Goal: Task Accomplishment & Management: Use online tool/utility

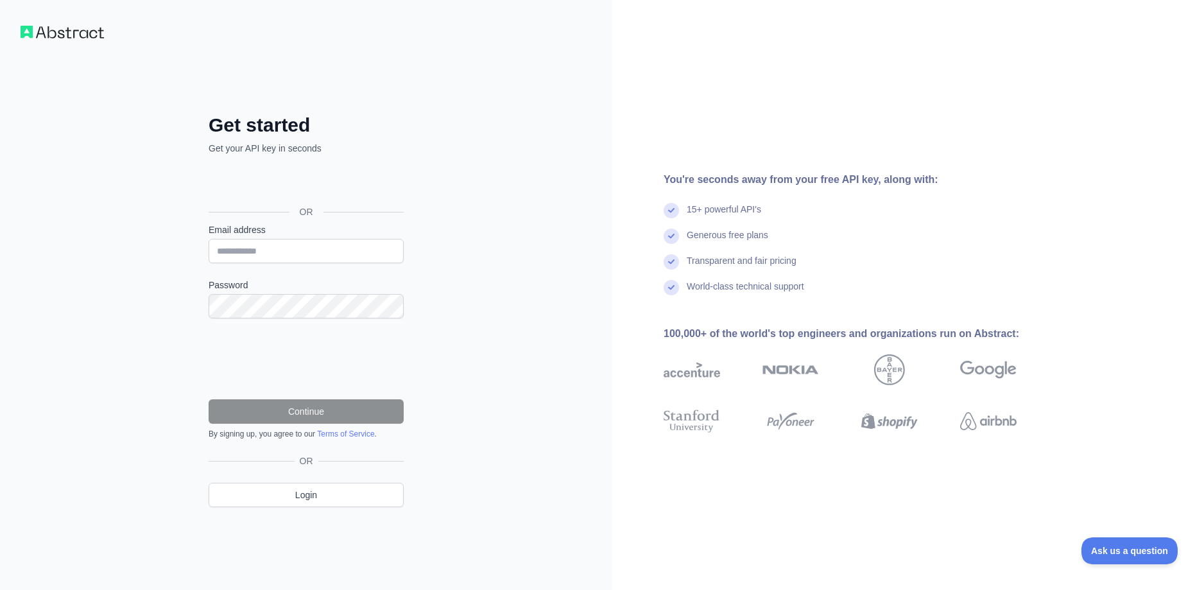
click at [576, 156] on div "Get started Get your API key in seconds OR Email address Password Continue By s…" at bounding box center [306, 295] width 612 height 590
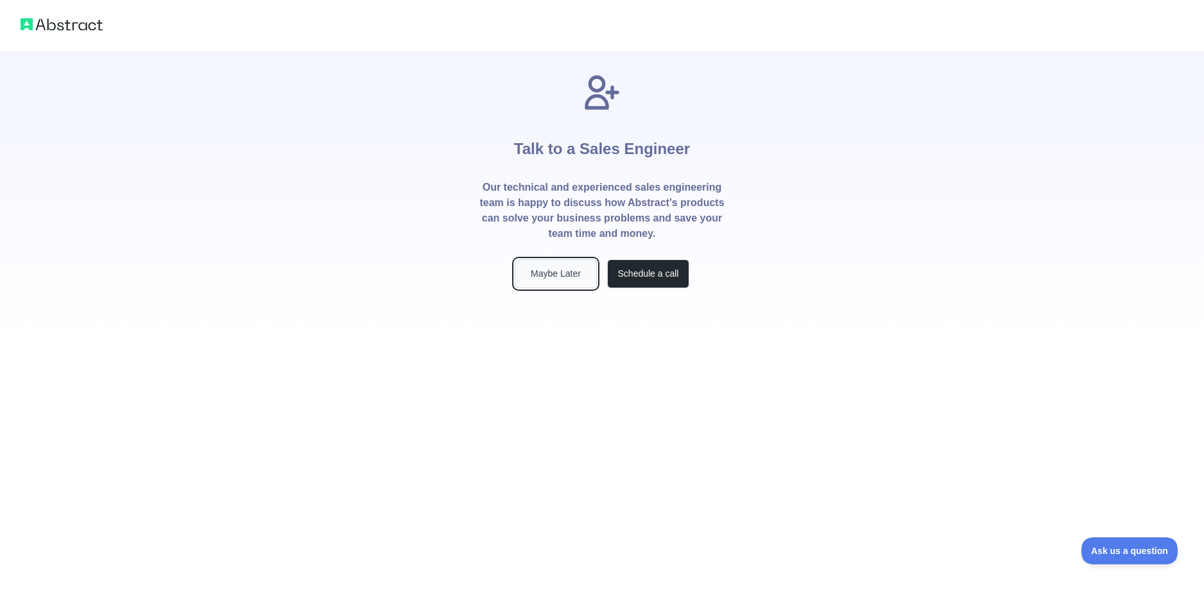
click at [568, 281] on button "Maybe Later" at bounding box center [556, 273] width 82 height 29
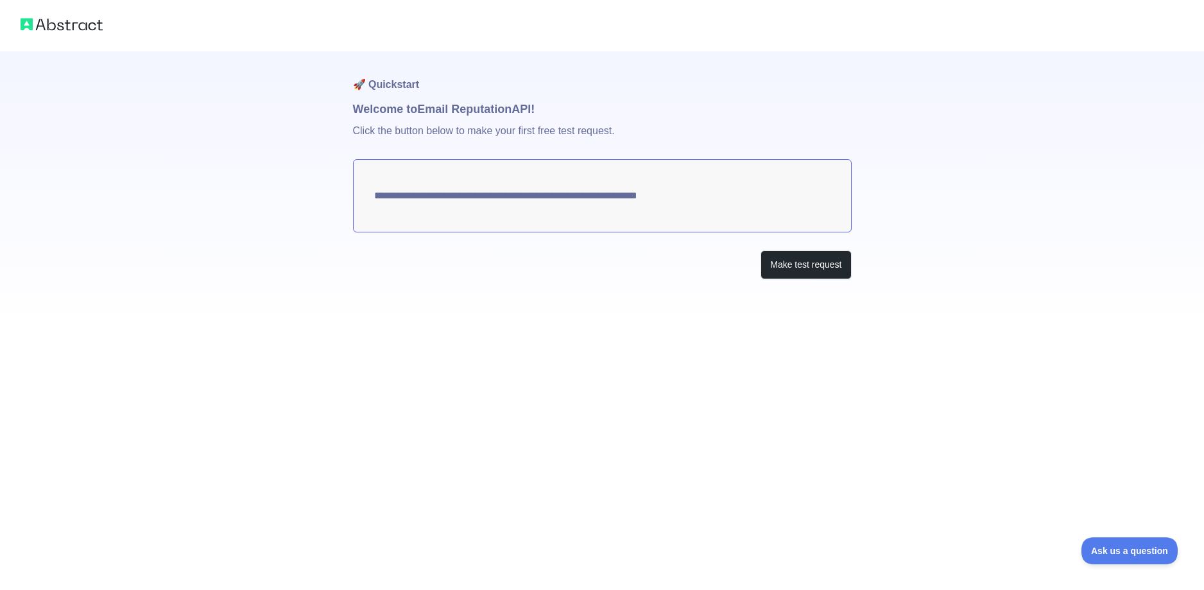
click at [632, 206] on textarea "**********" at bounding box center [602, 195] width 499 height 73
click at [799, 268] on button "Make test request" at bounding box center [806, 264] width 91 height 29
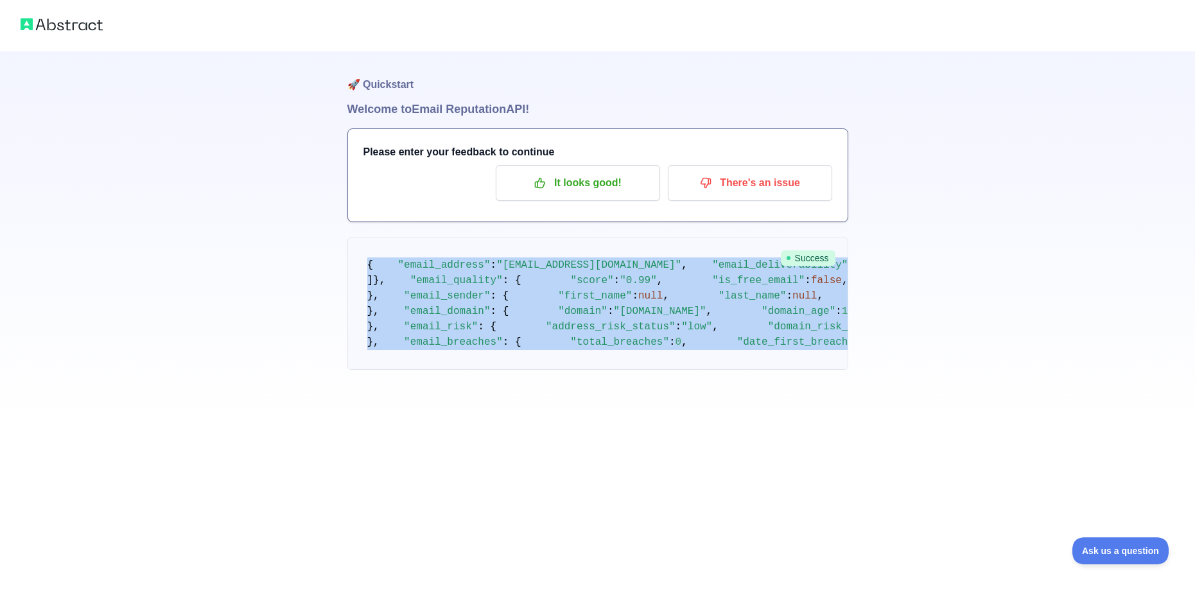
drag, startPoint x: 414, startPoint y: 512, endPoint x: 368, endPoint y: 264, distance: 251.4
click at [368, 264] on pre "{ "email_address" : "[EMAIL_ADDRESS][DOMAIN_NAME]" , "email_deliverability" : {…" at bounding box center [597, 304] width 501 height 132
copy code "{ "email_address" : "[EMAIL_ADDRESS][DOMAIN_NAME]" , "email_deliverability" : {…"
click at [1119, 363] on div "🚀 Quickstart Welcome to Email Reputation API! Please enter your feedback to con…" at bounding box center [597, 210] width 1195 height 421
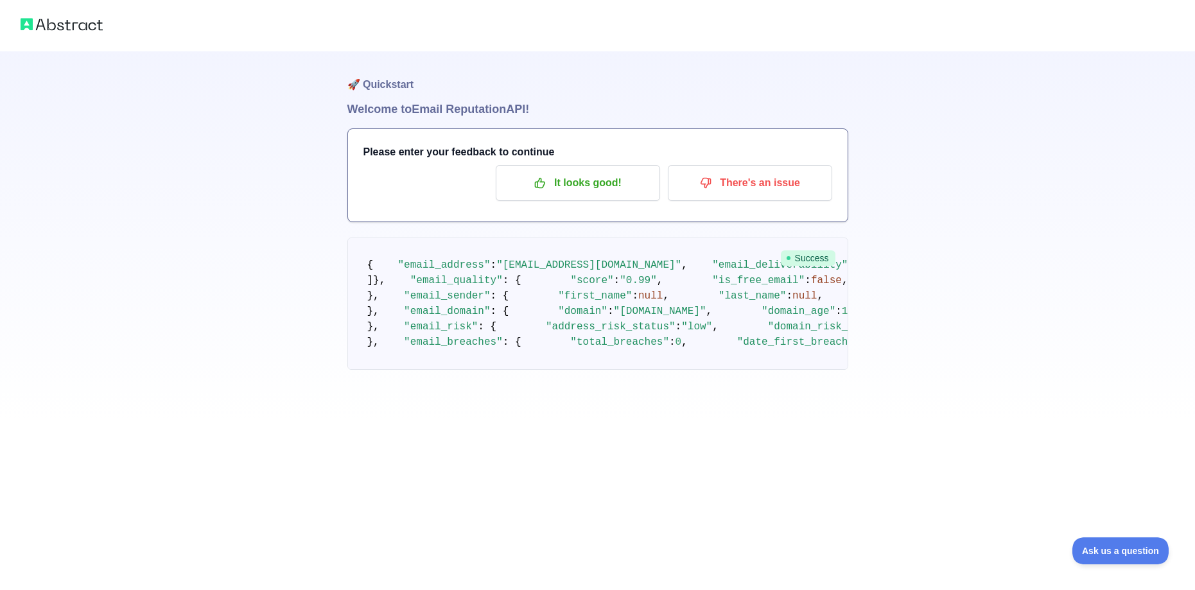
drag, startPoint x: 112, startPoint y: 26, endPoint x: 29, endPoint y: 29, distance: 82.9
click at [29, 29] on div at bounding box center [597, 25] width 1195 height 51
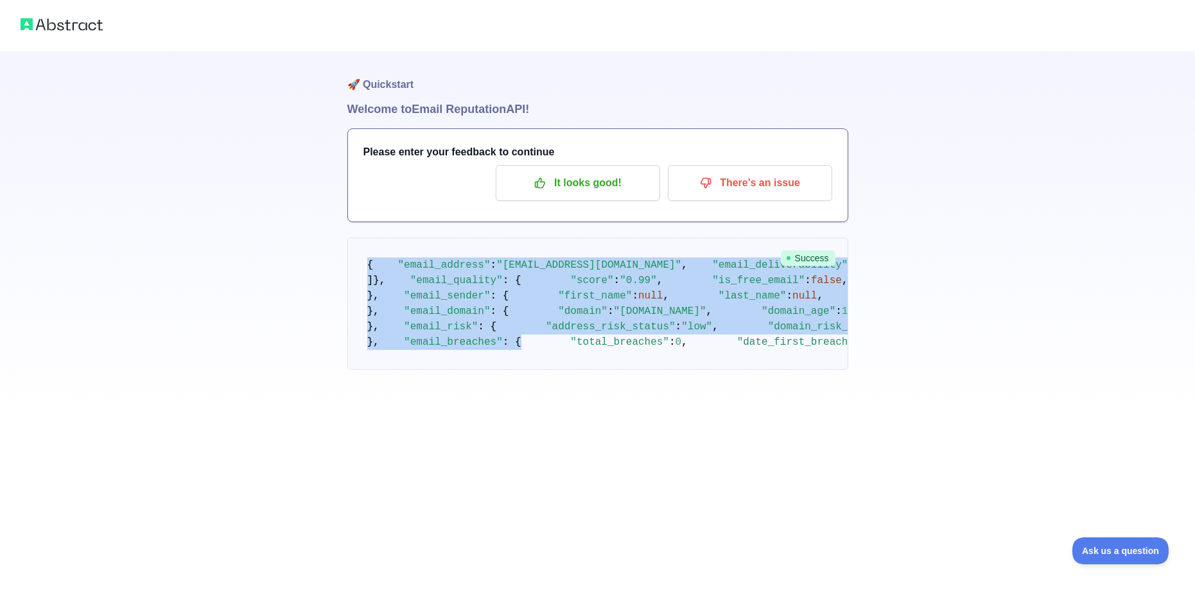
scroll to position [642, 0]
drag, startPoint x: 357, startPoint y: 255, endPoint x: 677, endPoint y: 508, distance: 408.5
click at [677, 370] on pre "{ "email_address" : "[EMAIL_ADDRESS][DOMAIN_NAME]" , "email_deliverability" : {…" at bounding box center [597, 304] width 501 height 132
copy code "{ "email_address" : "[EMAIL_ADDRESS][DOMAIN_NAME]" , "email_deliverability" : {…"
click at [327, 103] on div "🚀 Quickstart Welcome to Email Reputation API! Please enter your feedback to con…" at bounding box center [597, 210] width 1195 height 421
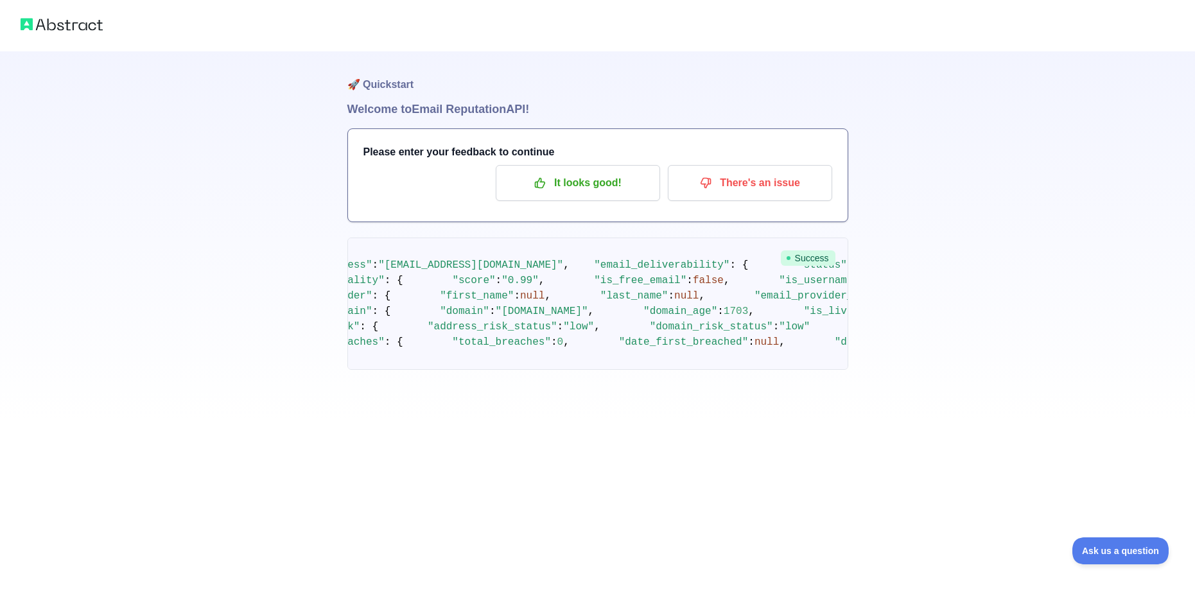
scroll to position [180, 0]
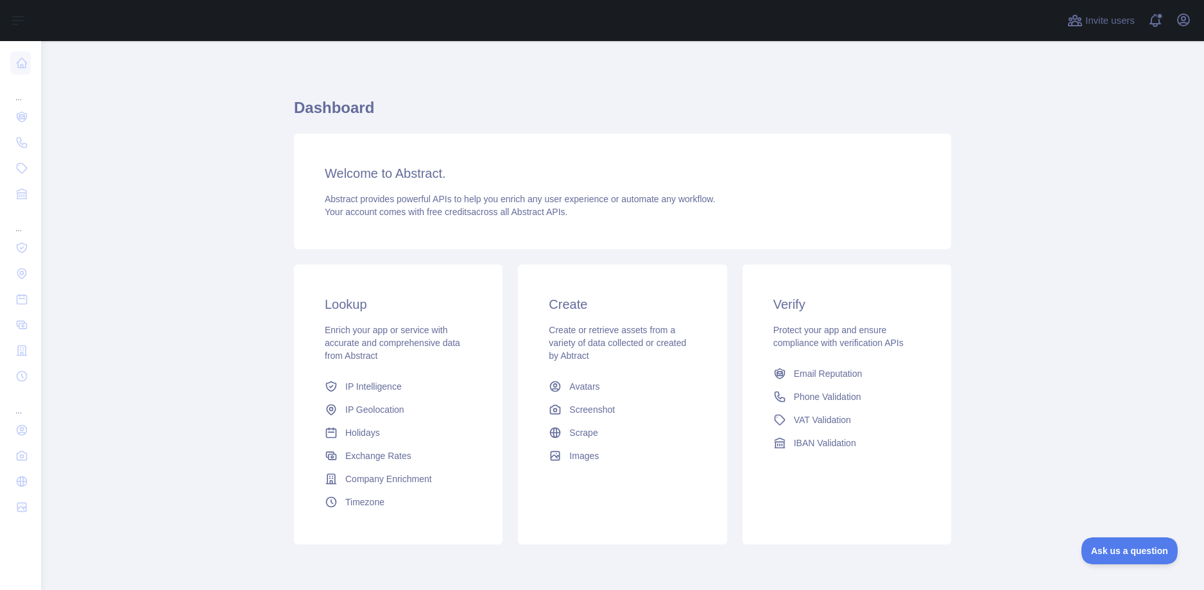
scroll to position [49, 0]
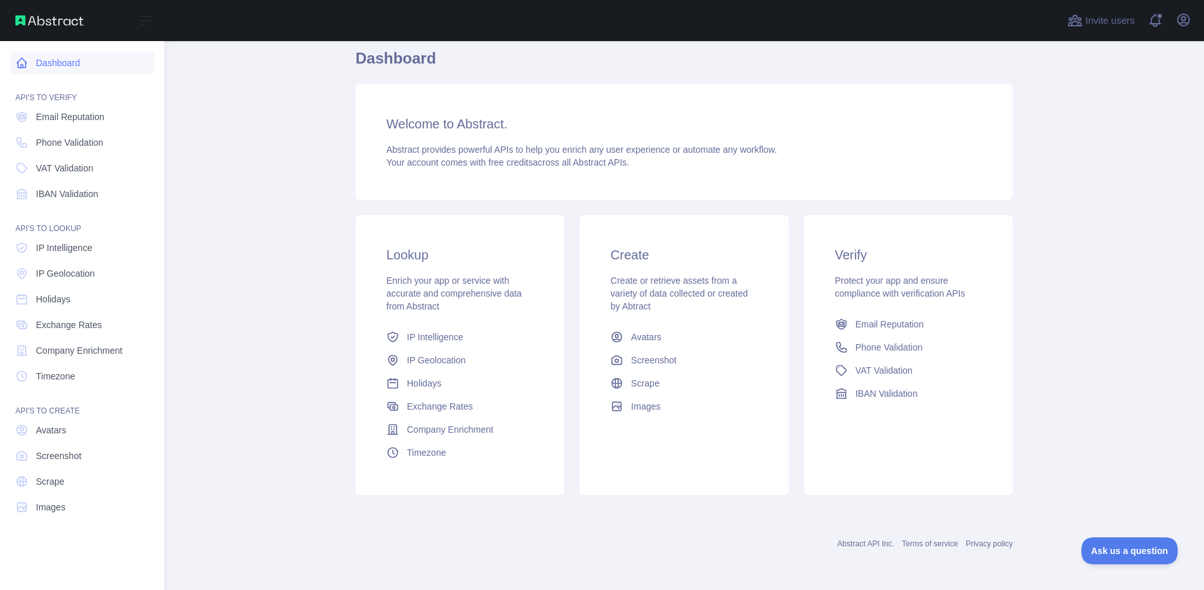
click at [65, 64] on link "Dashboard" at bounding box center [82, 62] width 144 height 23
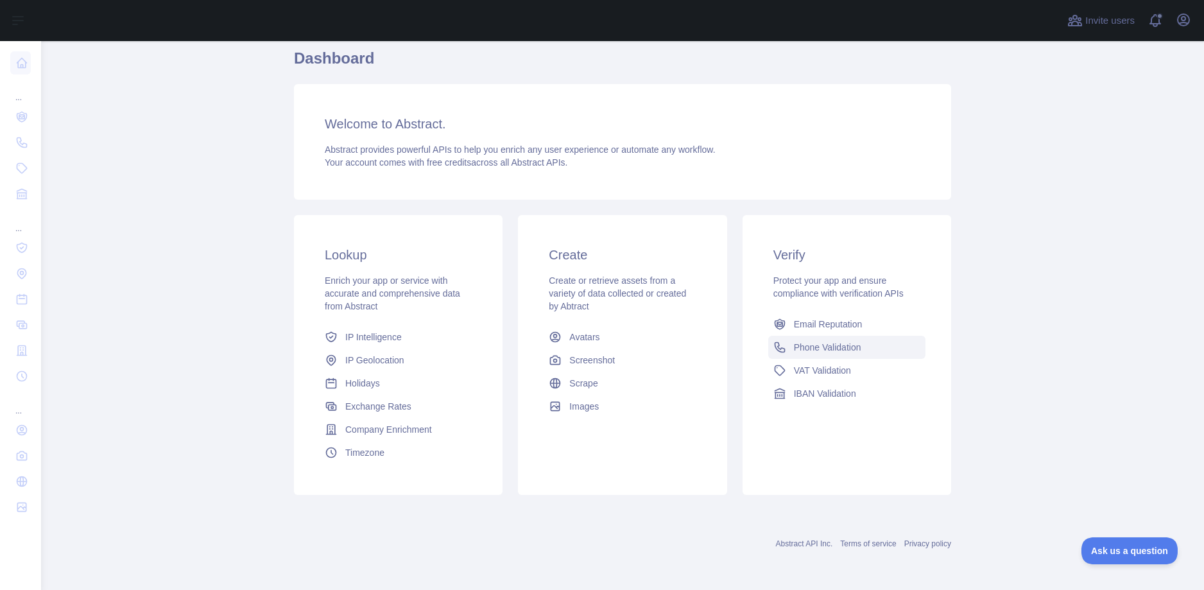
click at [807, 343] on span "Phone Validation" at bounding box center [827, 347] width 67 height 13
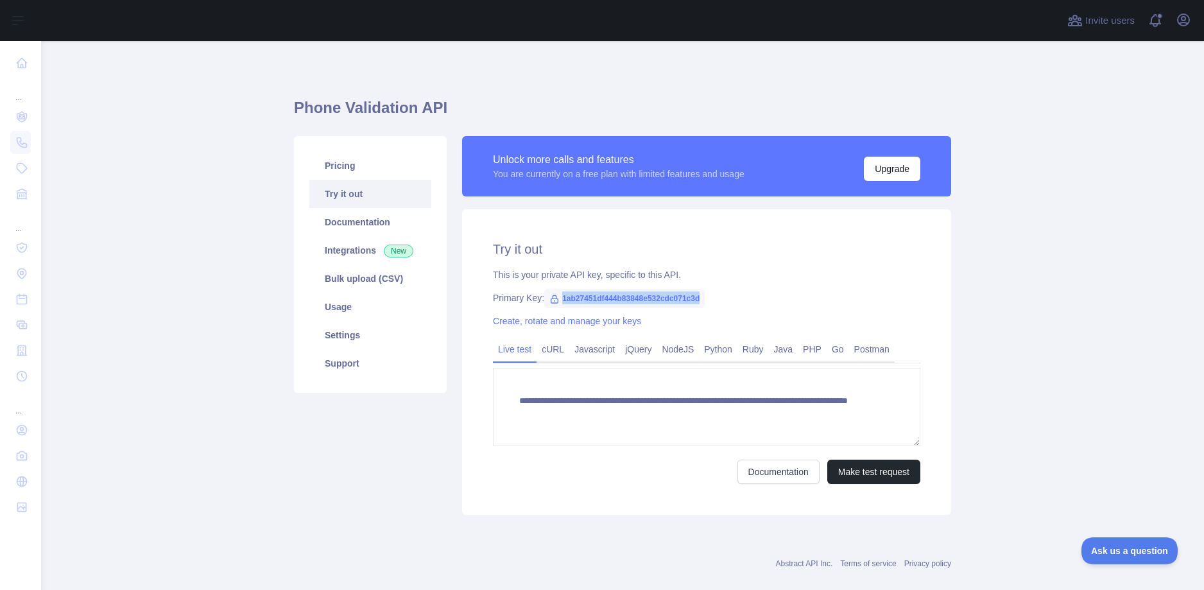
drag, startPoint x: 714, startPoint y: 295, endPoint x: 539, endPoint y: 300, distance: 175.3
click at [539, 300] on div "Primary Key: 1ab27451df444b83848e532cdc071c3d" at bounding box center [707, 297] width 428 height 13
copy span "1ab27451df444b83848e532cdc071c3d"
click at [854, 476] on button "Make test request" at bounding box center [873, 472] width 93 height 24
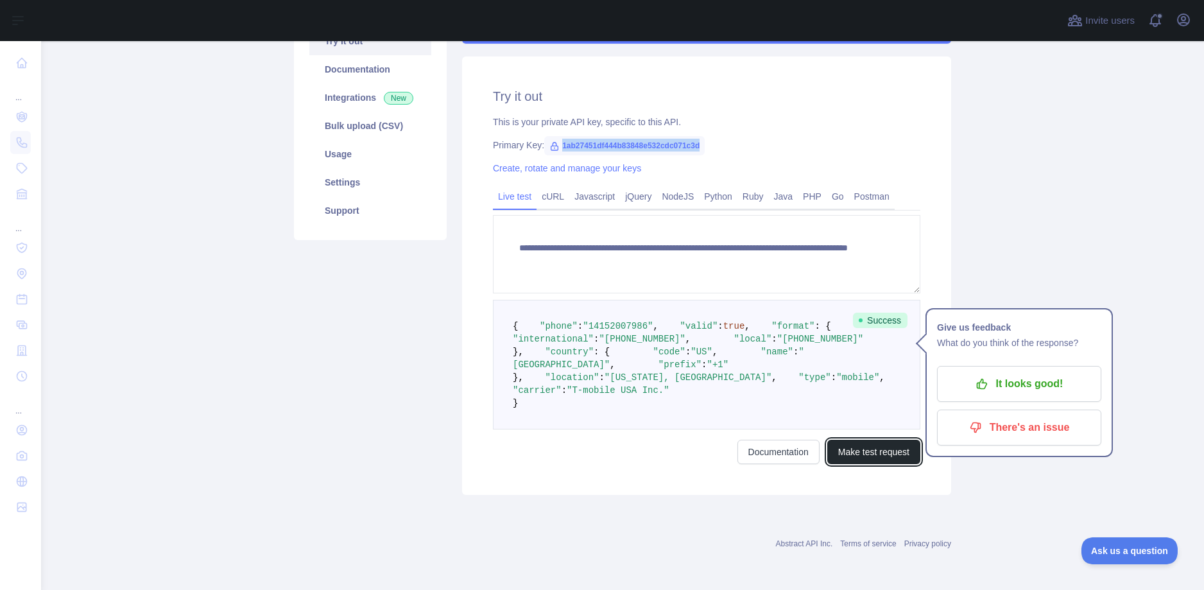
scroll to position [268, 0]
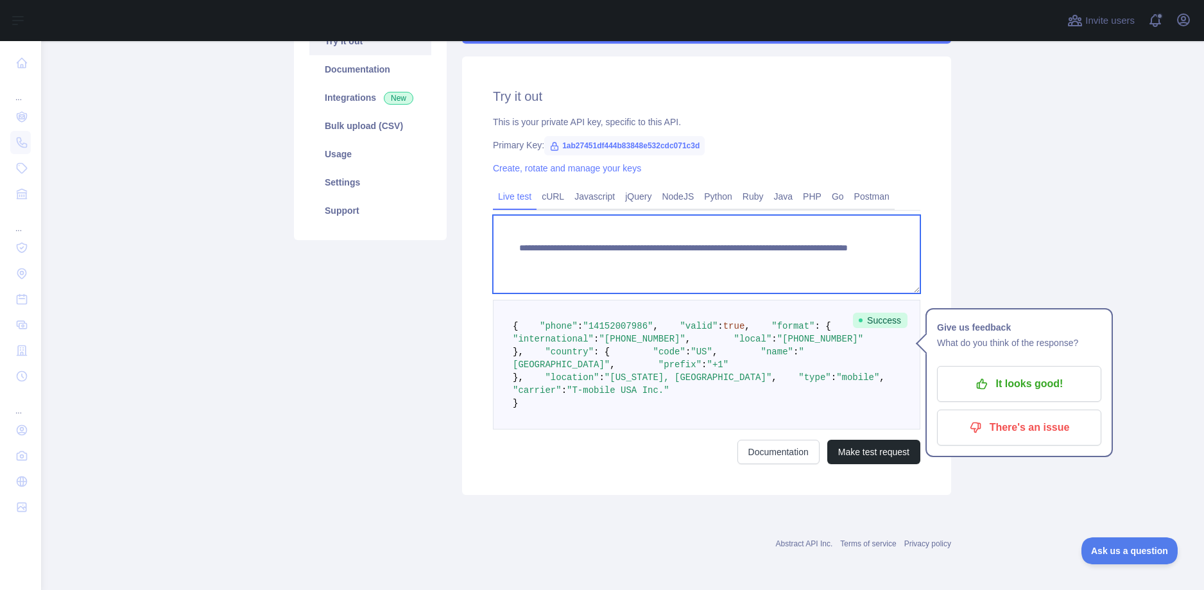
drag, startPoint x: 818, startPoint y: 152, endPoint x: 381, endPoint y: 115, distance: 438.7
click at [381, 115] on div "**********" at bounding box center [622, 239] width 673 height 527
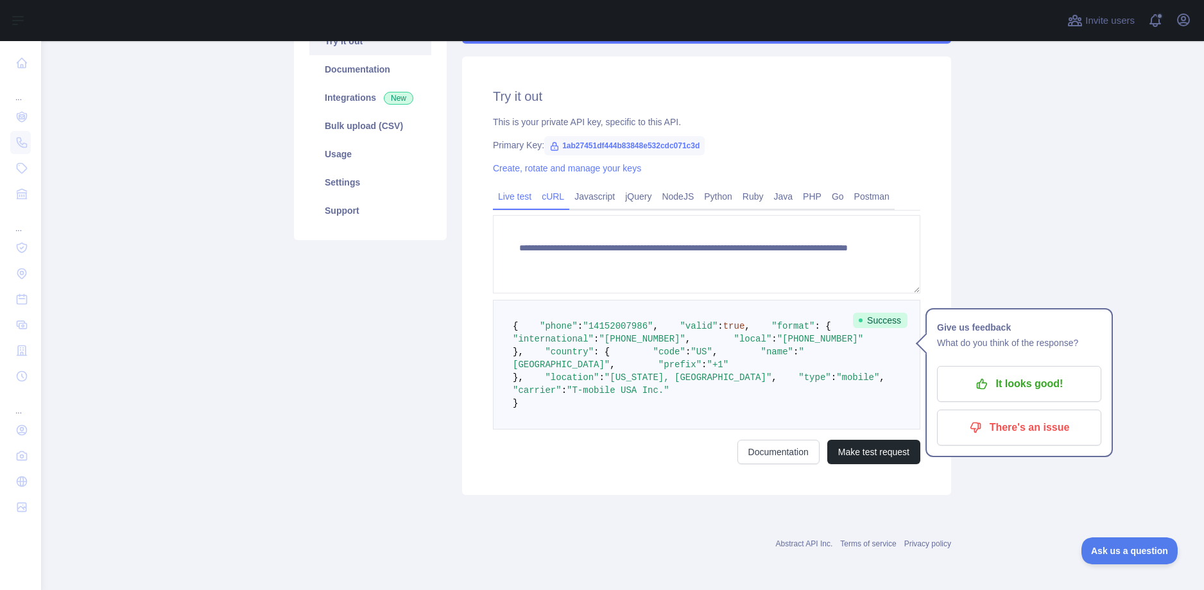
click at [555, 194] on link "cURL" at bounding box center [553, 196] width 33 height 21
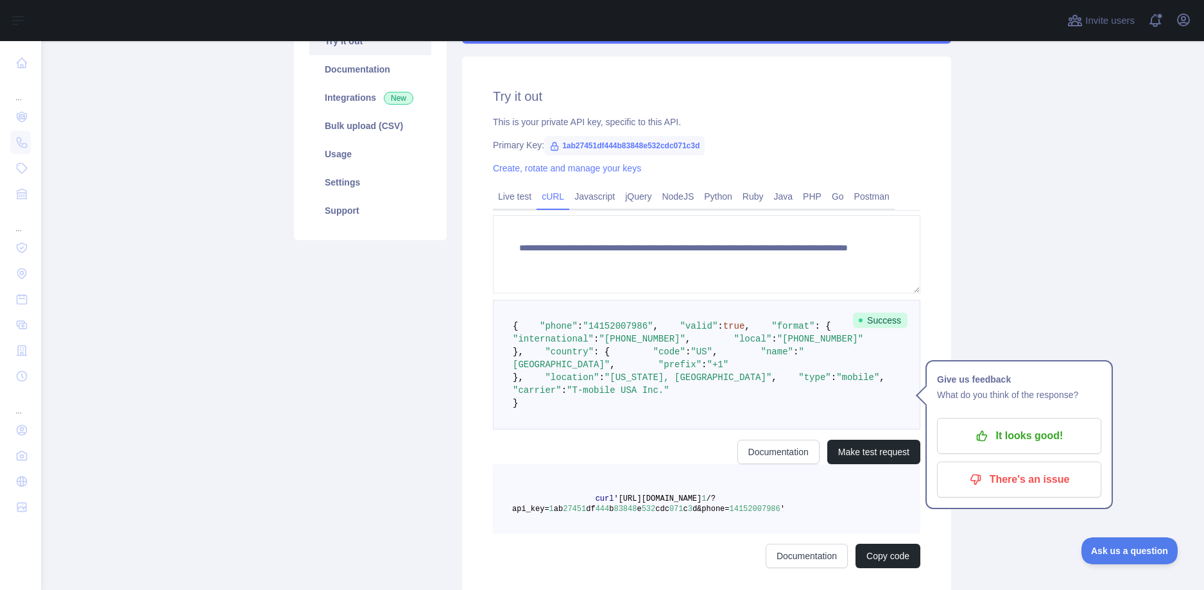
scroll to position [8, 0]
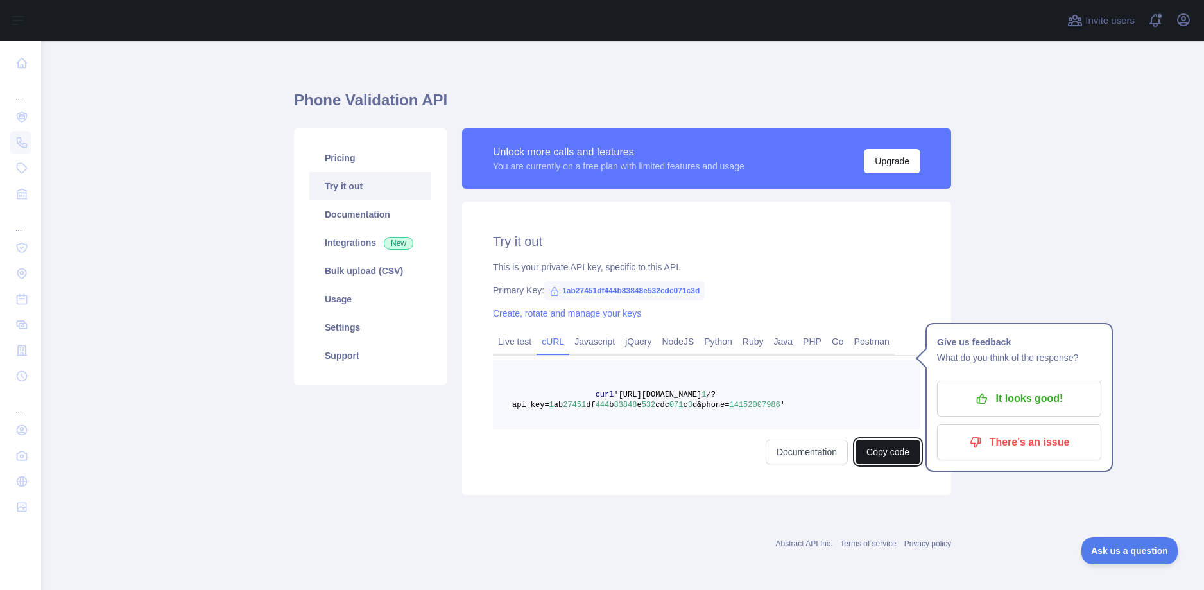
click at [863, 456] on button "Copy code" at bounding box center [888, 452] width 65 height 24
click at [1060, 249] on main "Phone Validation API Pricing Try it out Documentation Integrations New Bulk upl…" at bounding box center [622, 315] width 1163 height 549
click at [882, 154] on button "Upgrade" at bounding box center [892, 161] width 56 height 24
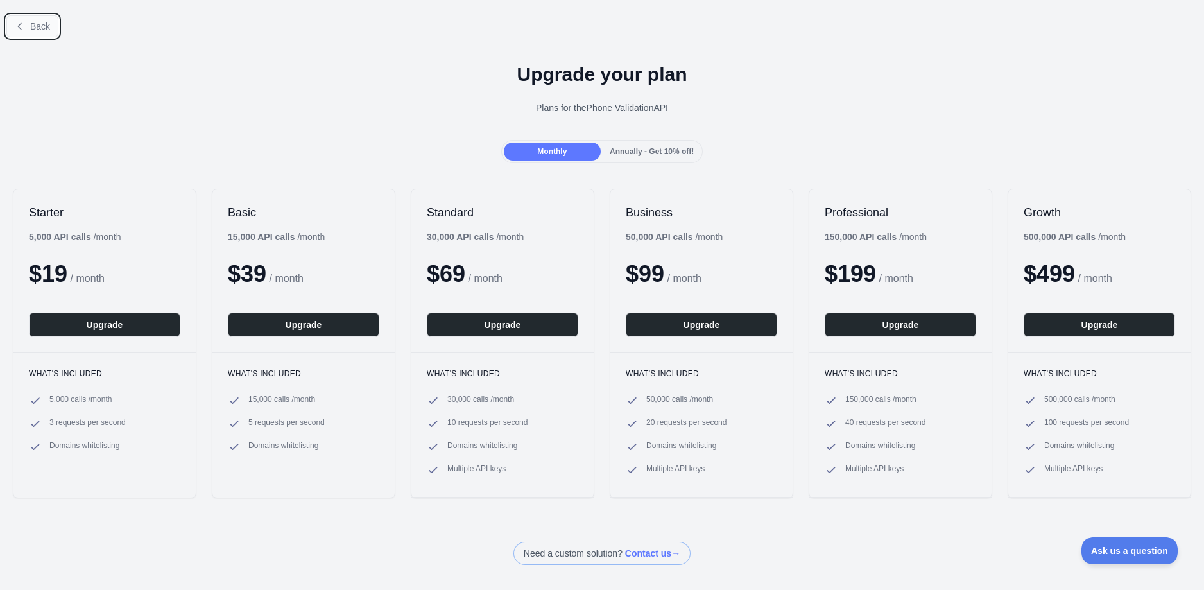
click at [50, 27] on button "Back" at bounding box center [32, 26] width 52 height 22
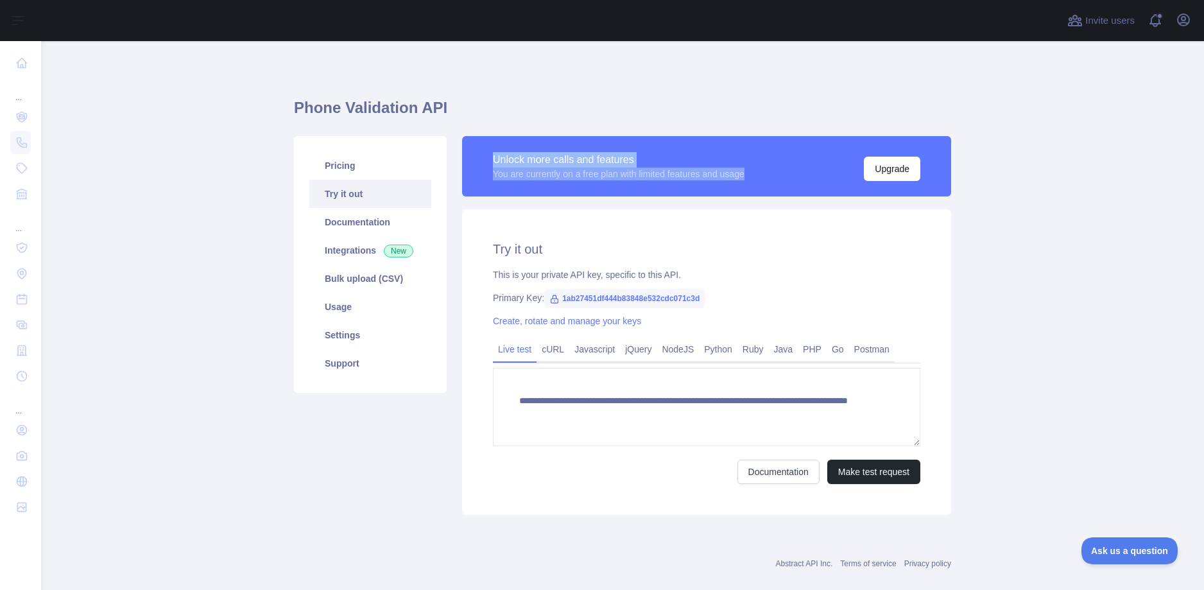
drag, startPoint x: 762, startPoint y: 175, endPoint x: 490, endPoint y: 152, distance: 272.5
click at [493, 152] on div "Unlock more calls and features You are currently on a free plan with limited fe…" at bounding box center [707, 166] width 428 height 30
click at [454, 455] on div "**********" at bounding box center [706, 325] width 505 height 379
